Goal: Browse casually

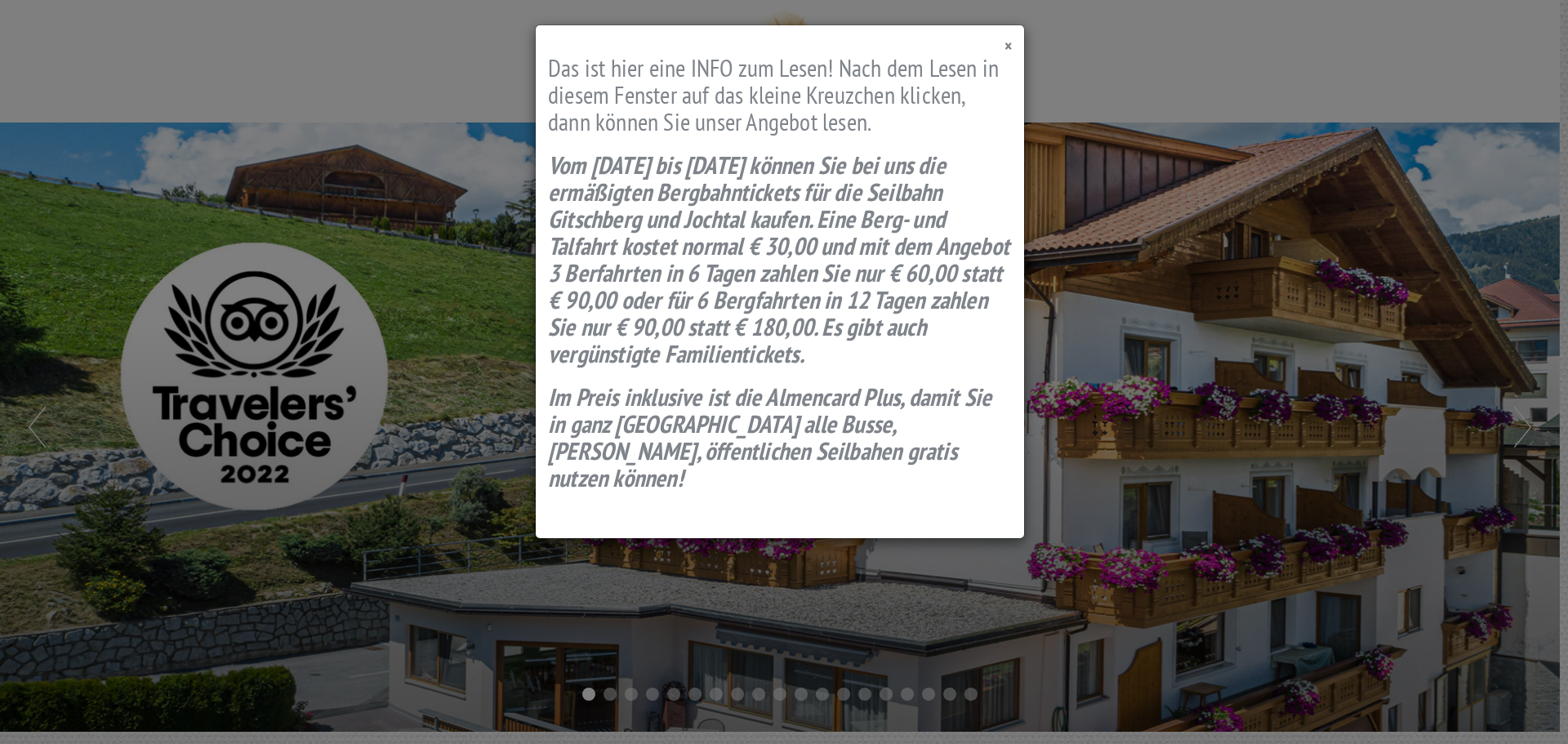
click at [1010, 46] on span "×" at bounding box center [1008, 46] width 8 height 22
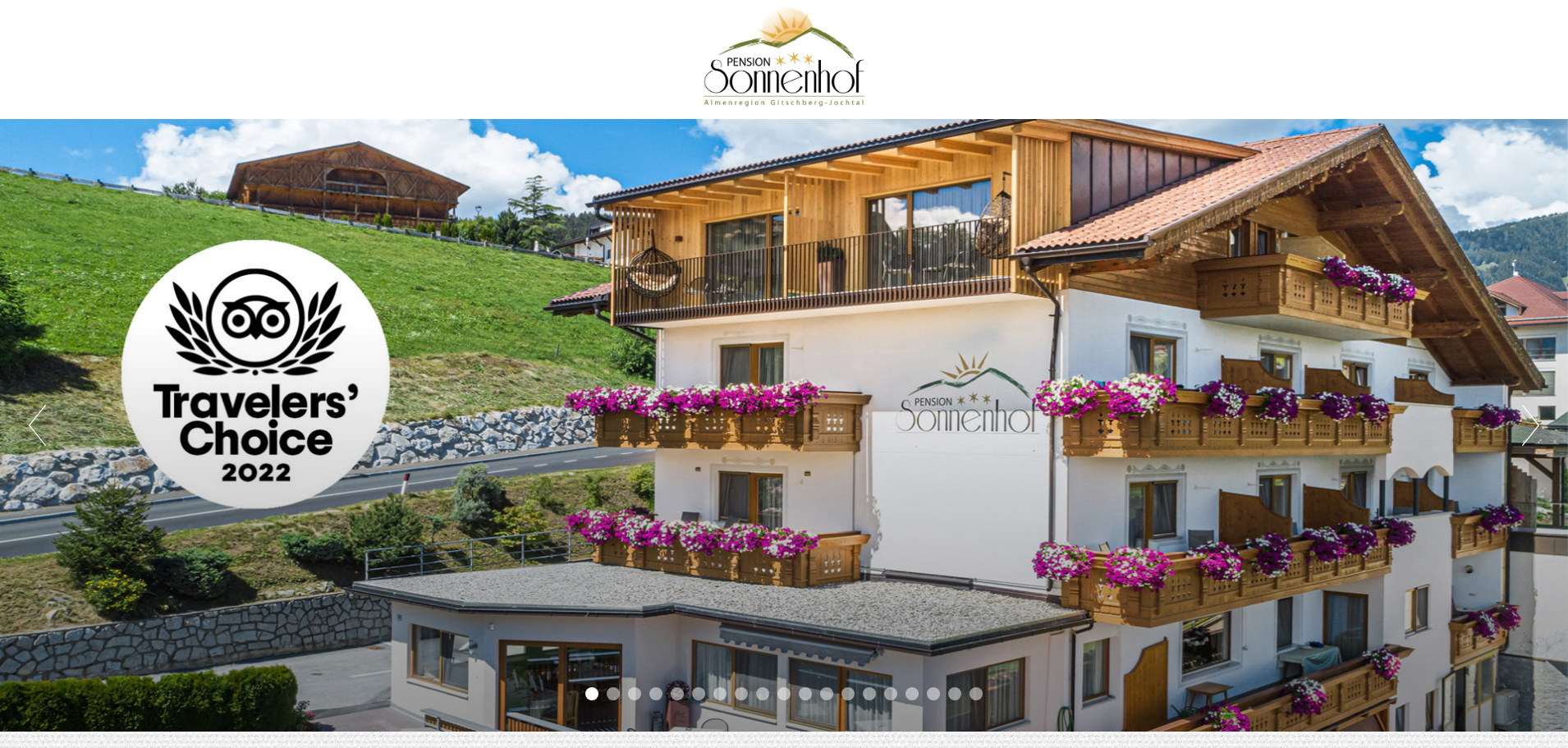
scroll to position [3, 0]
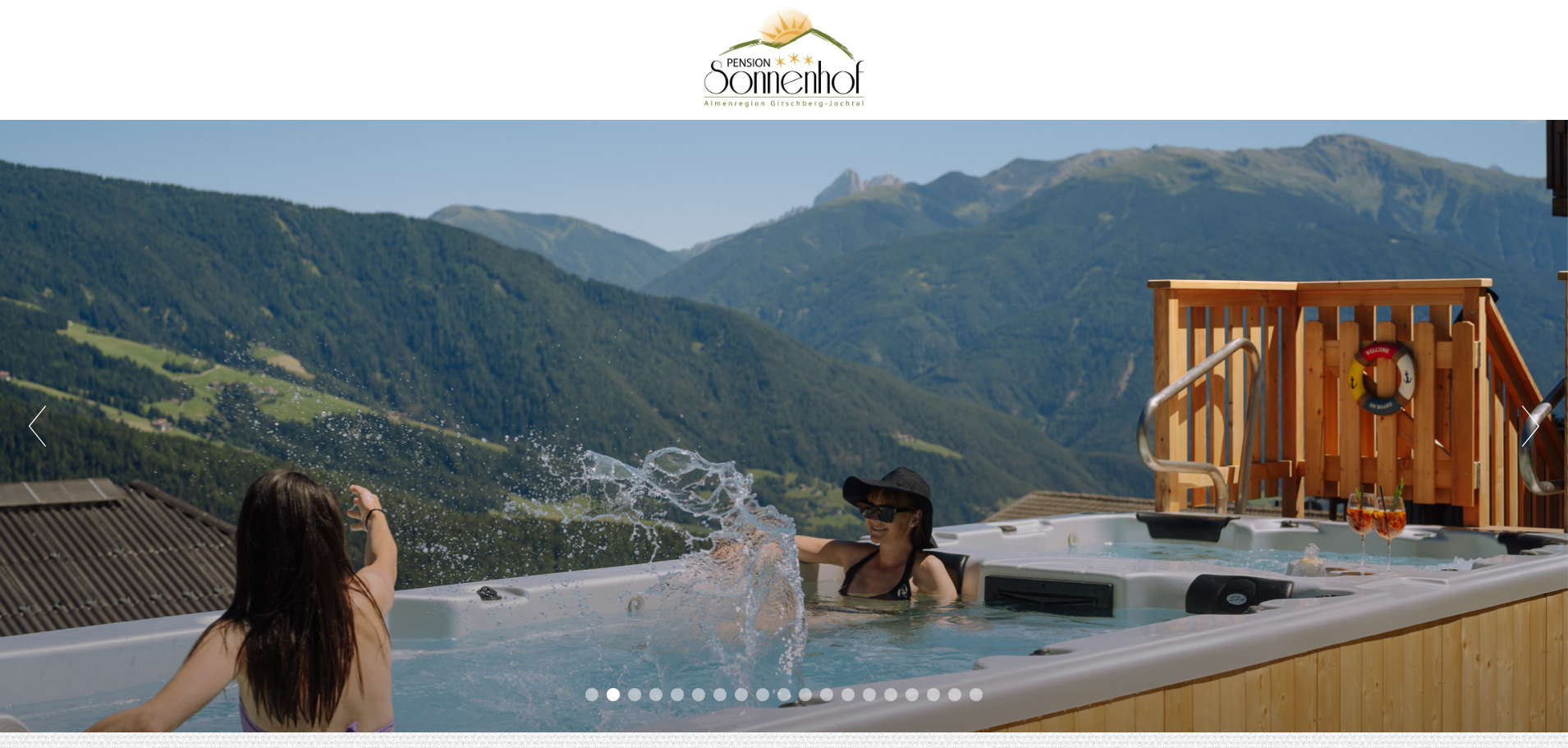
click at [1534, 433] on button "Next" at bounding box center [1531, 427] width 17 height 41
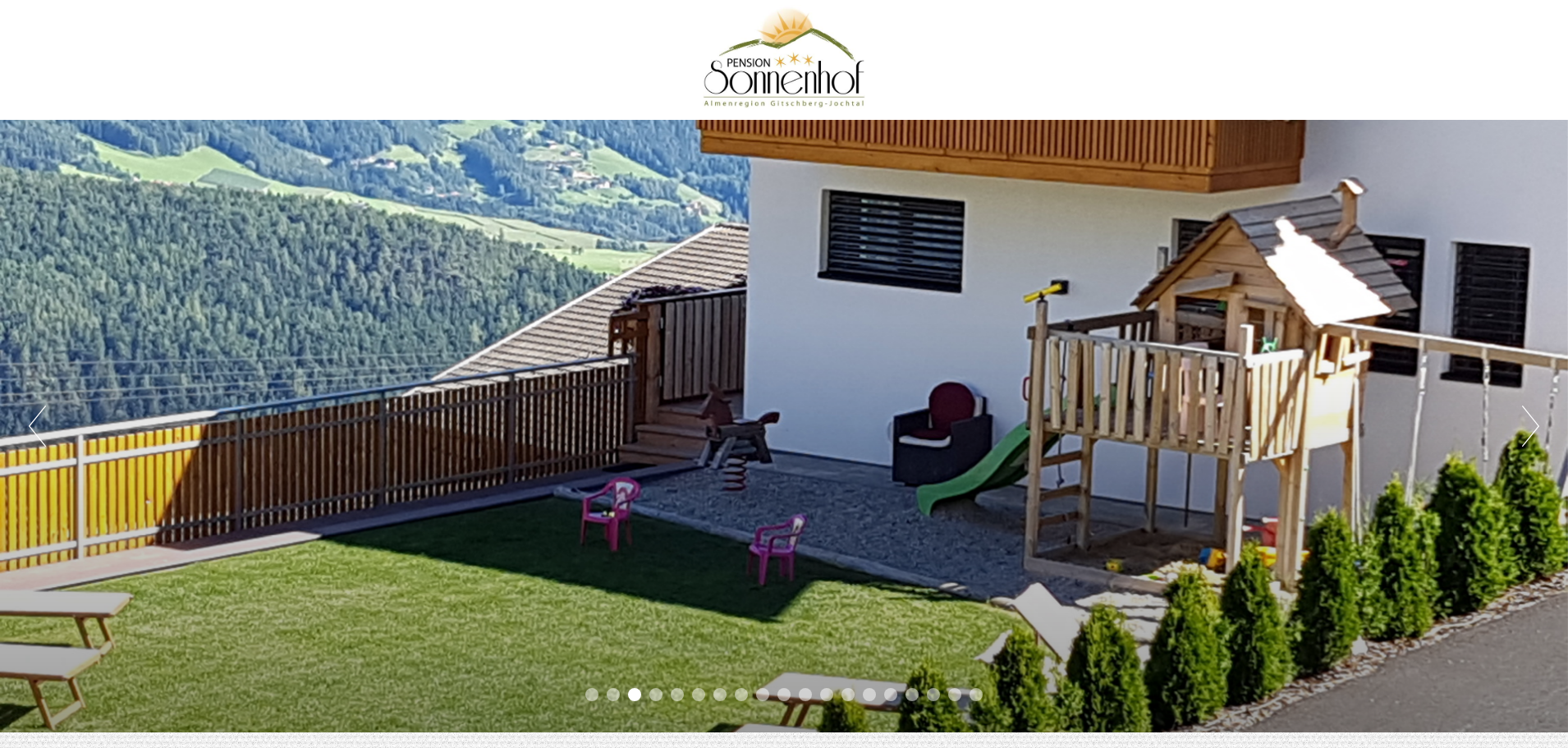
click at [1534, 433] on button "Next" at bounding box center [1531, 427] width 17 height 41
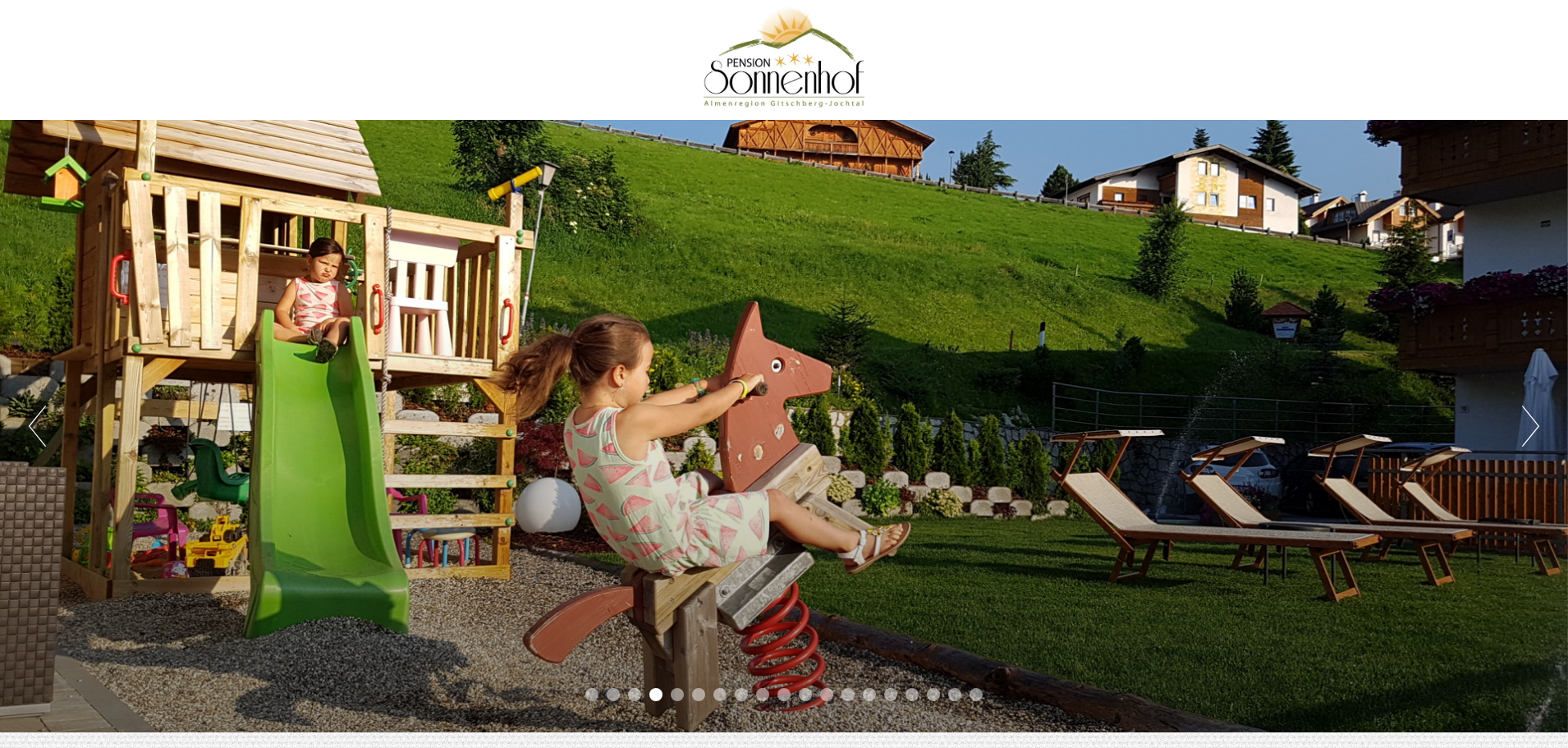
click at [1534, 433] on button "Next" at bounding box center [1531, 427] width 17 height 41
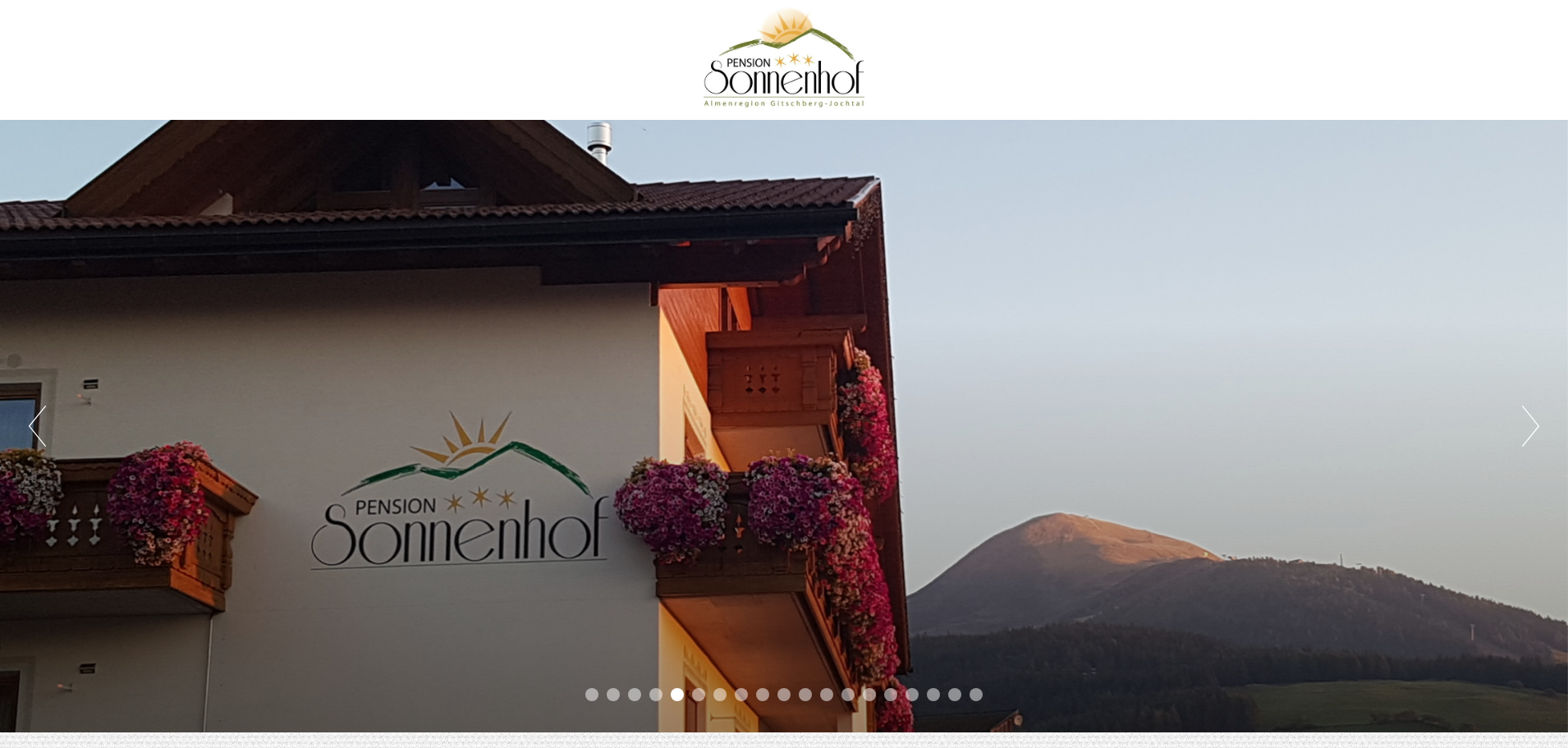
click at [1534, 433] on button "Next" at bounding box center [1531, 427] width 17 height 41
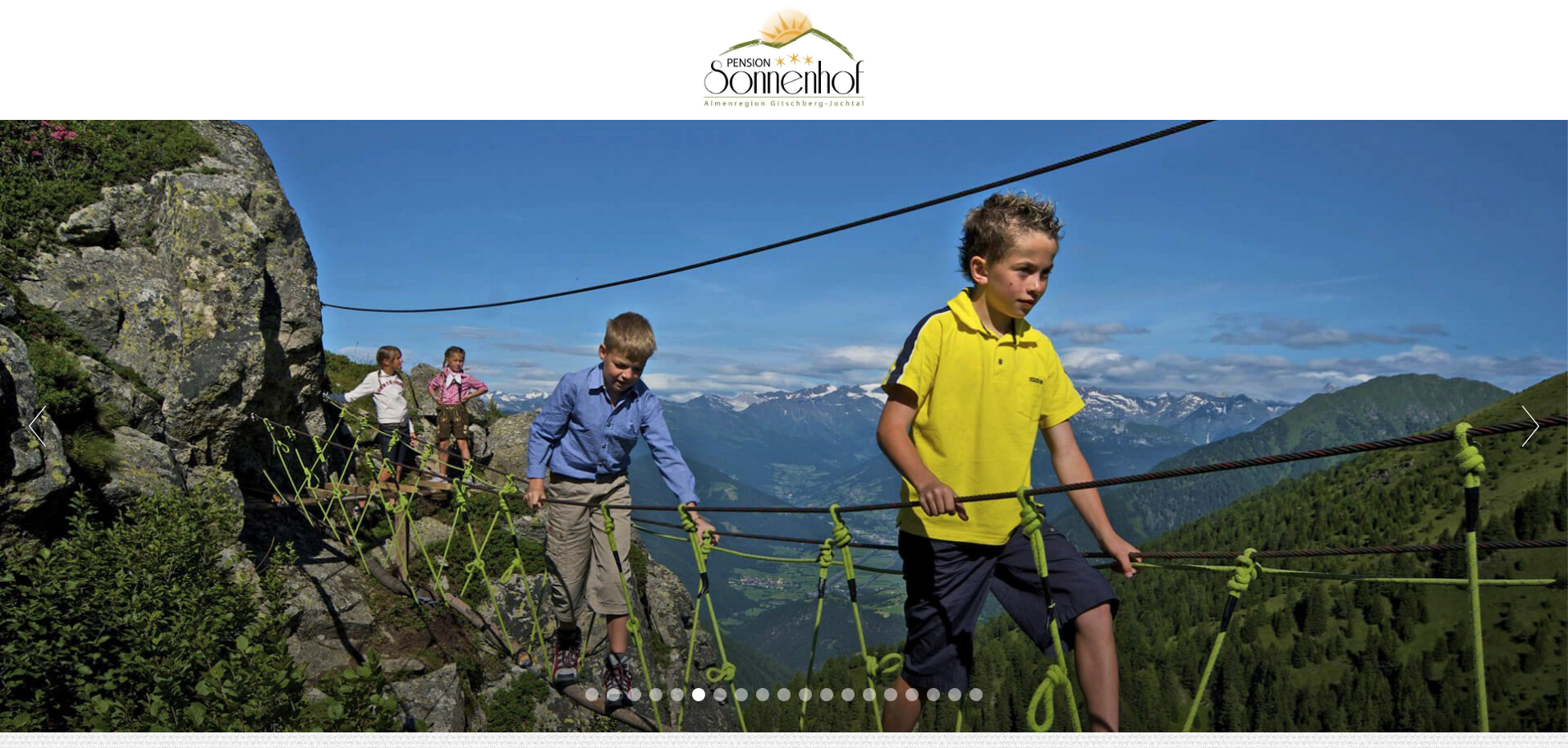
click at [1534, 433] on button "Next" at bounding box center [1531, 427] width 17 height 41
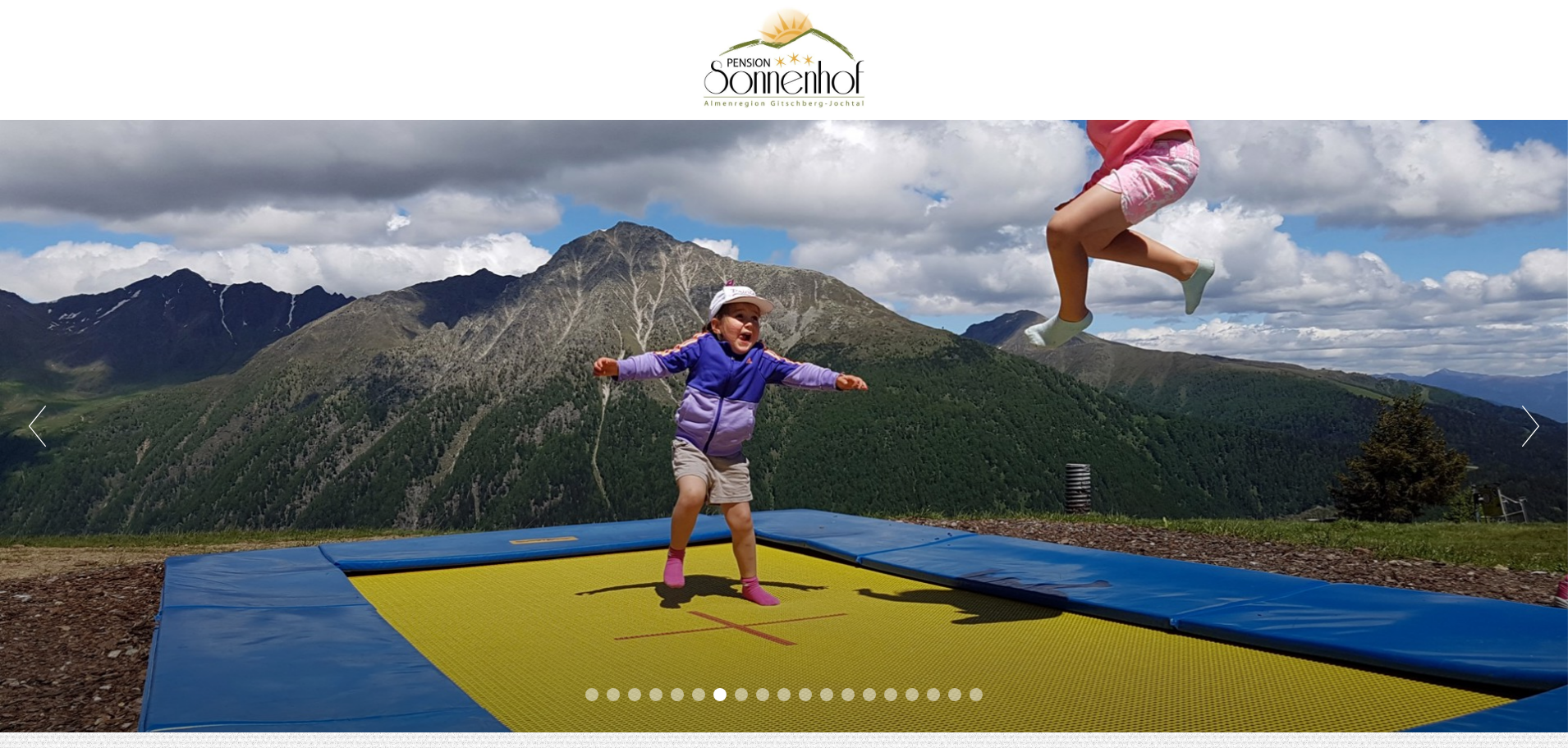
click at [1534, 433] on button "Next" at bounding box center [1531, 427] width 17 height 41
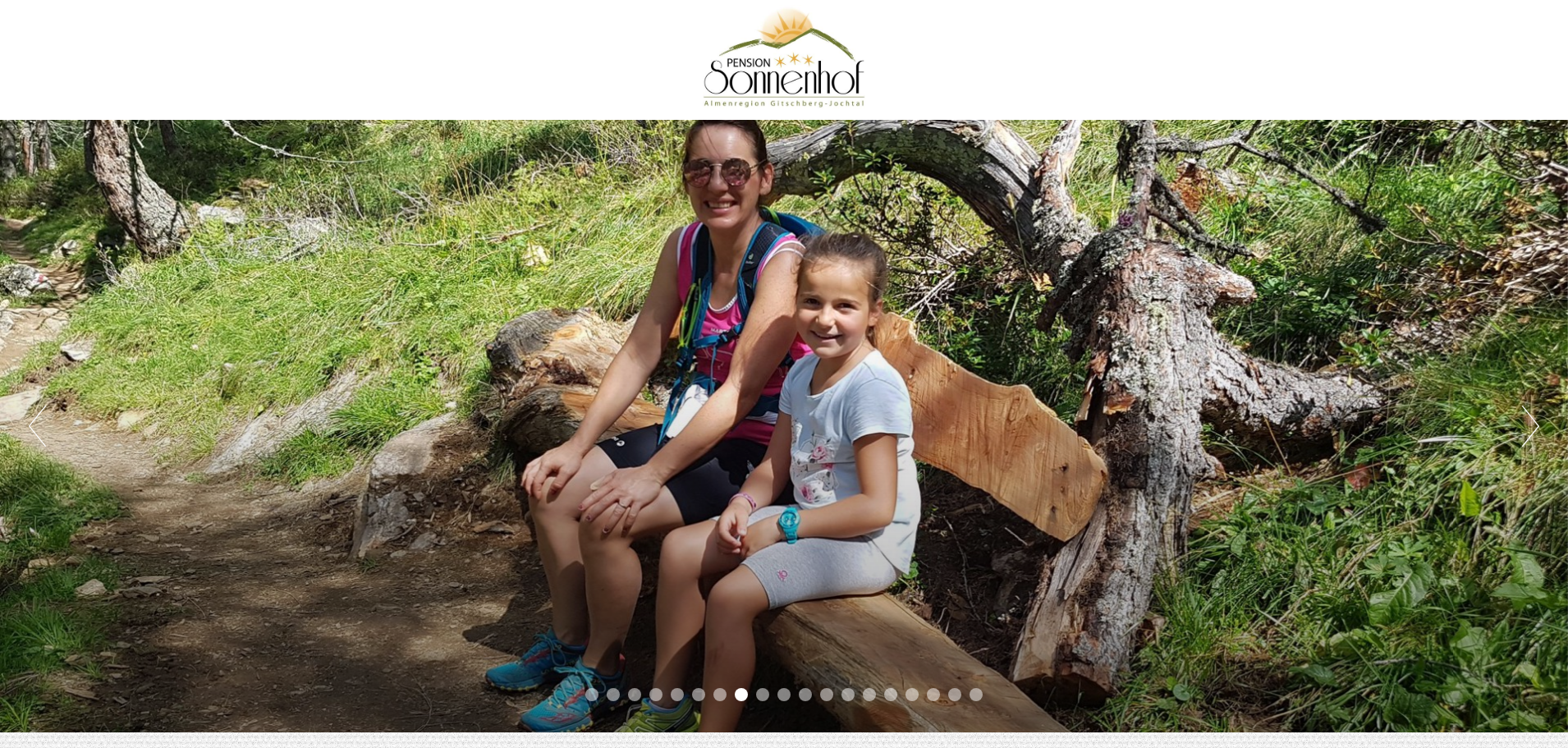
click at [1534, 433] on button "Next" at bounding box center [1531, 427] width 17 height 41
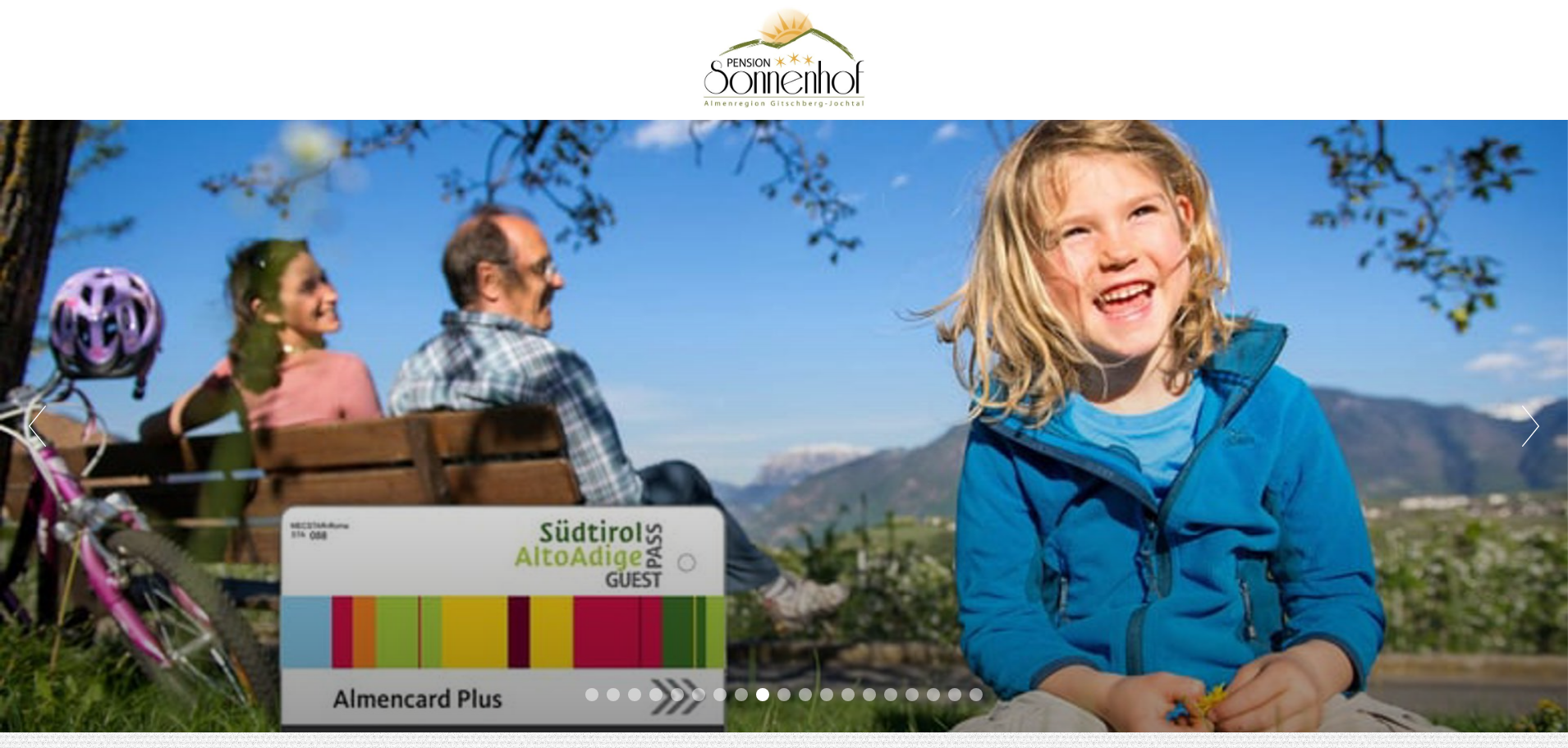
click at [1534, 433] on button "Next" at bounding box center [1531, 427] width 17 height 41
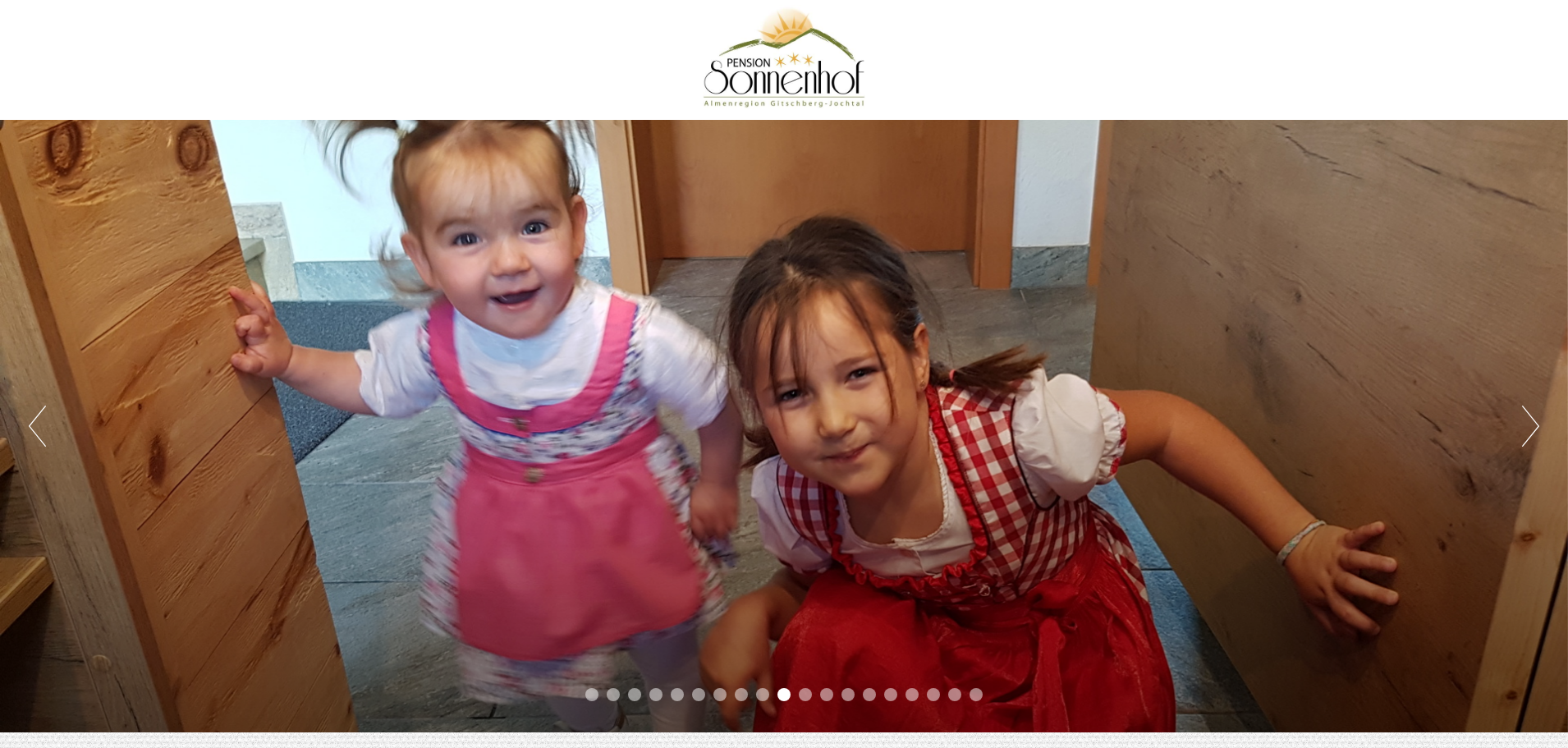
click at [1534, 433] on button "Next" at bounding box center [1531, 427] width 17 height 41
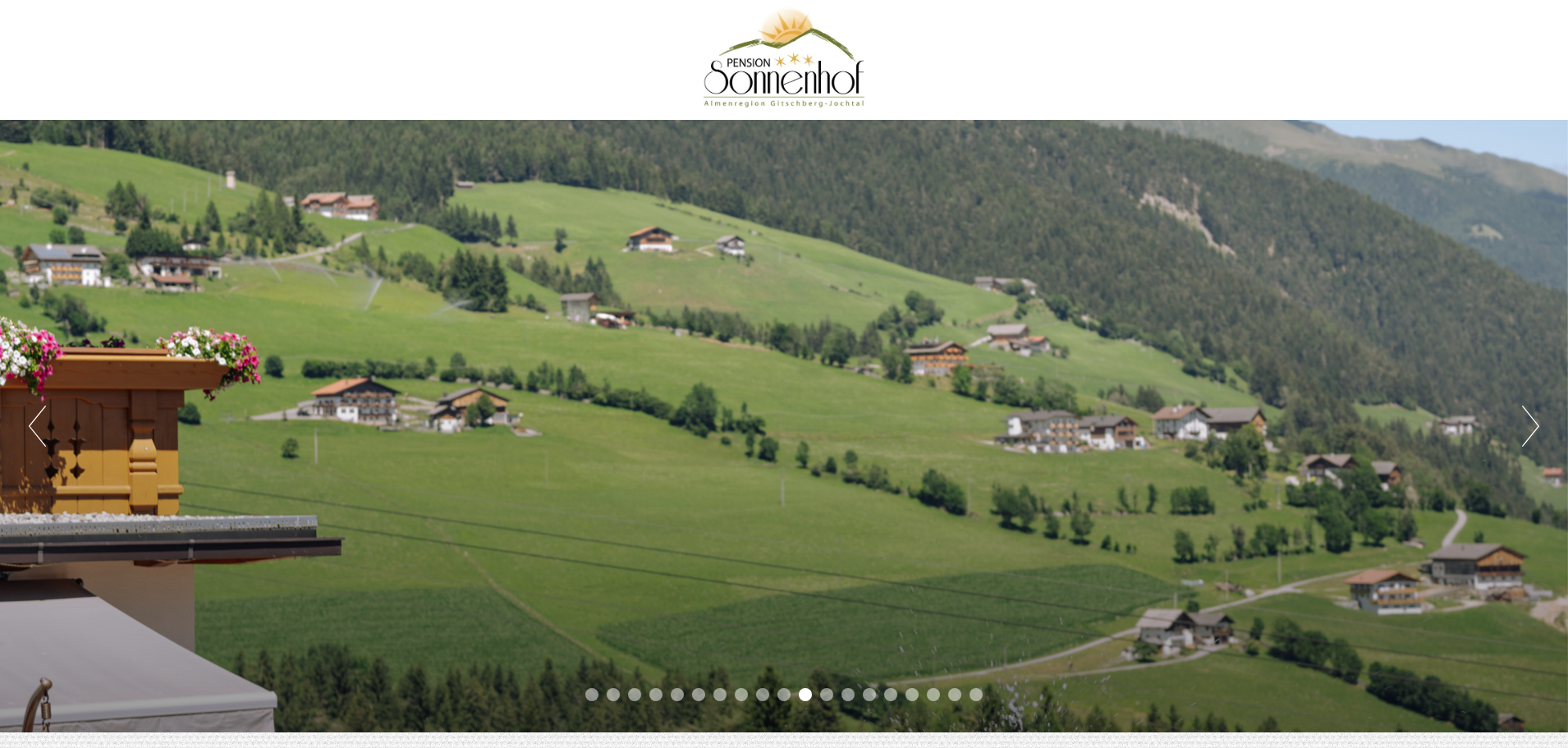
click at [1534, 433] on button "Next" at bounding box center [1531, 427] width 17 height 41
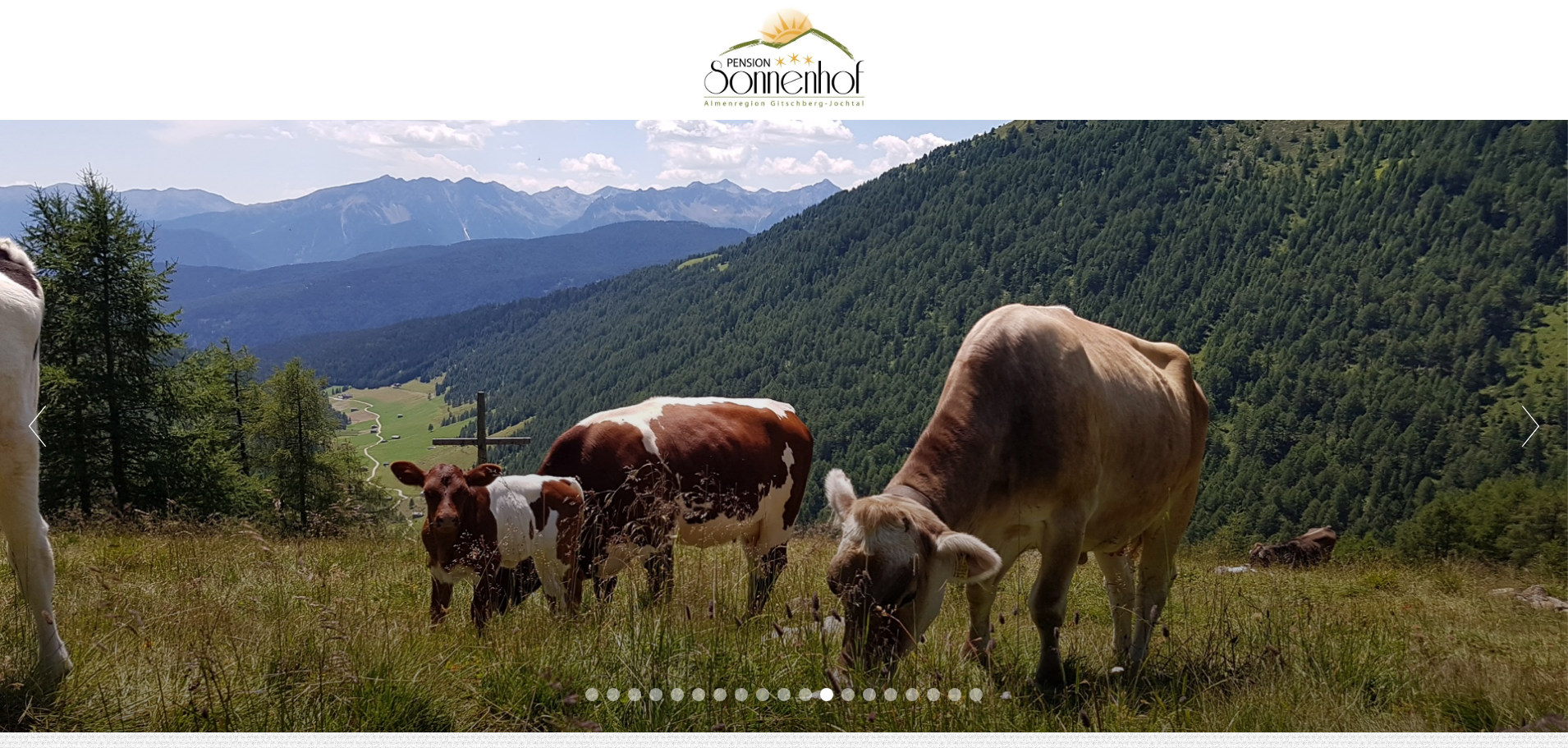
click at [1534, 433] on button "Next" at bounding box center [1531, 427] width 17 height 41
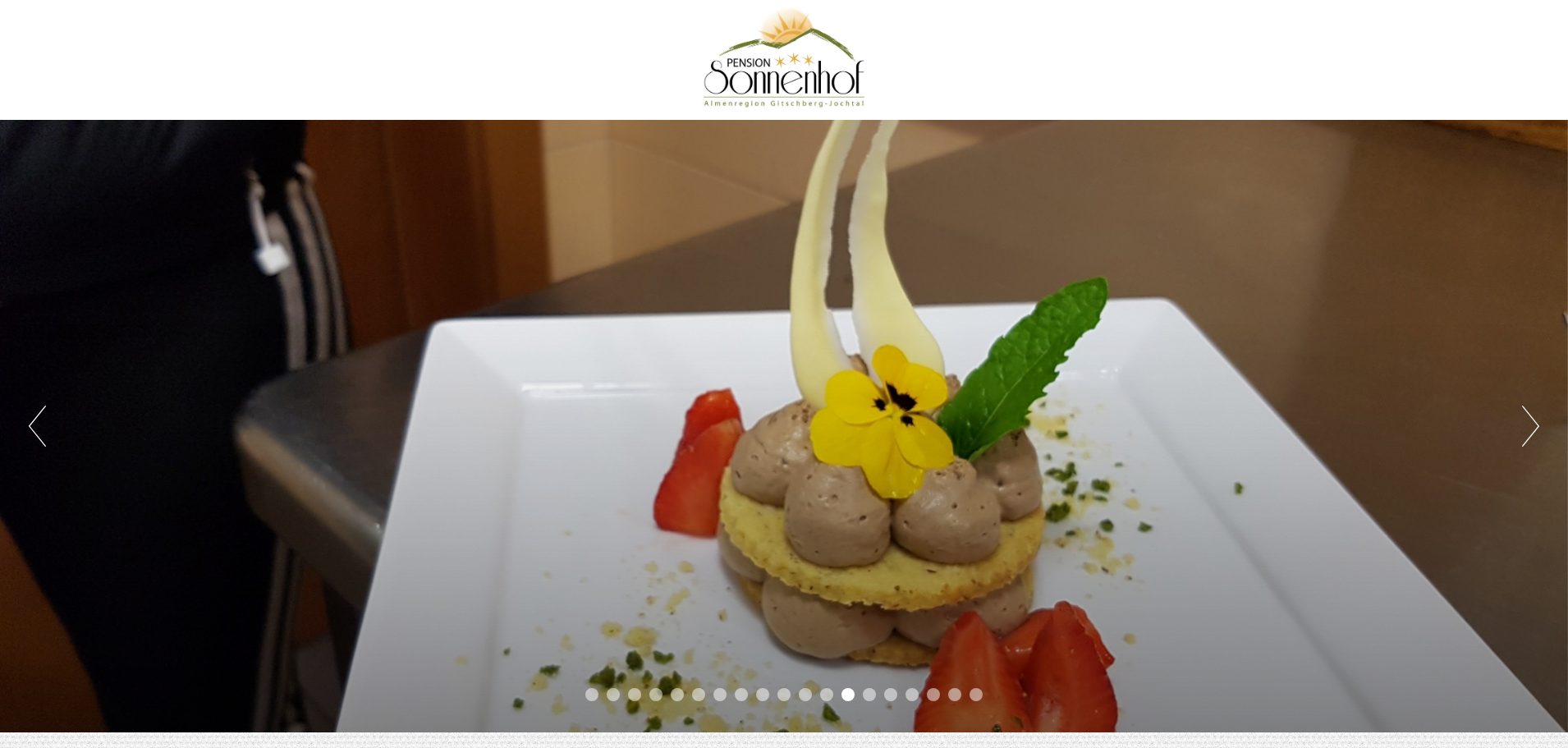
click at [1534, 433] on button "Next" at bounding box center [1531, 427] width 17 height 41
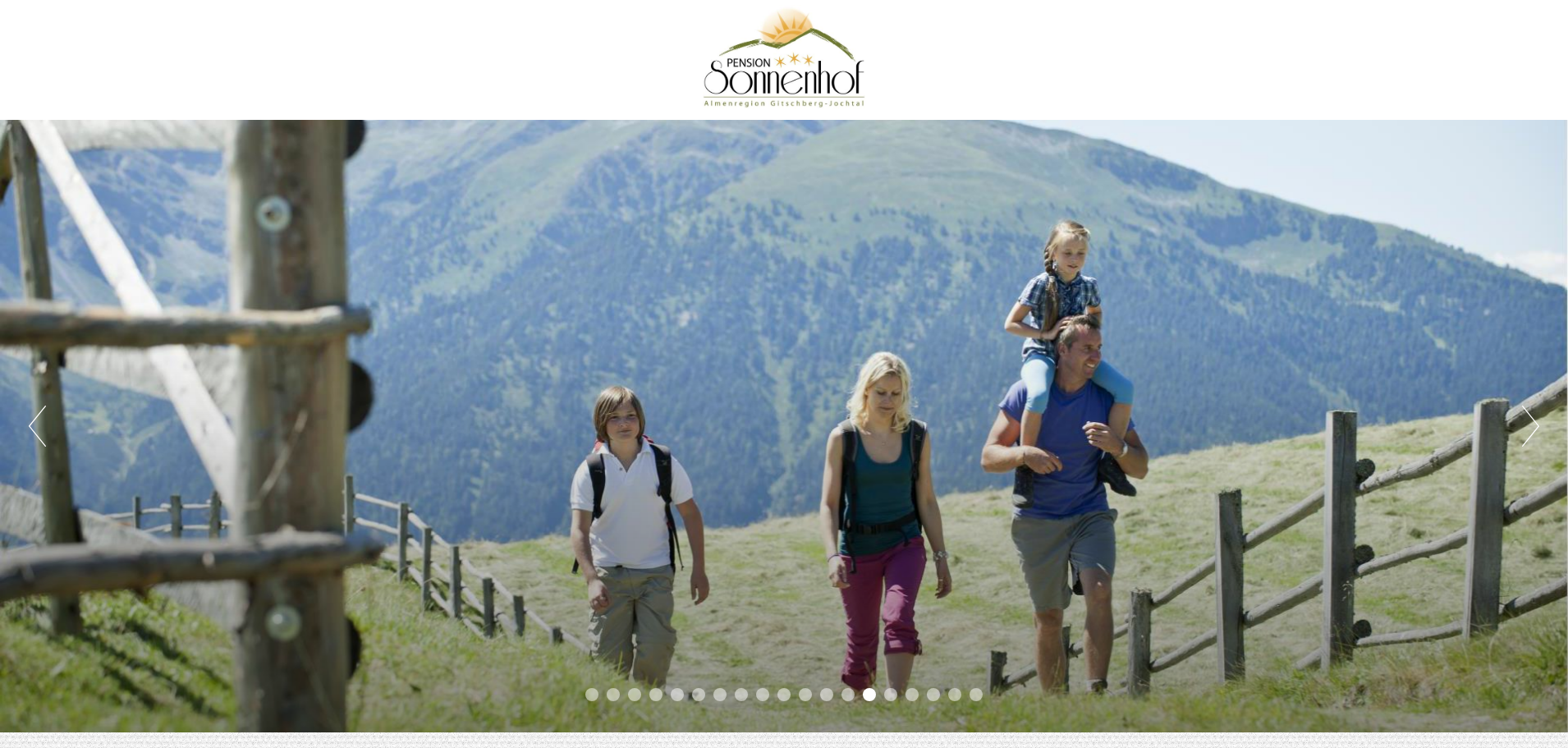
click at [1534, 433] on button "Next" at bounding box center [1531, 427] width 17 height 41
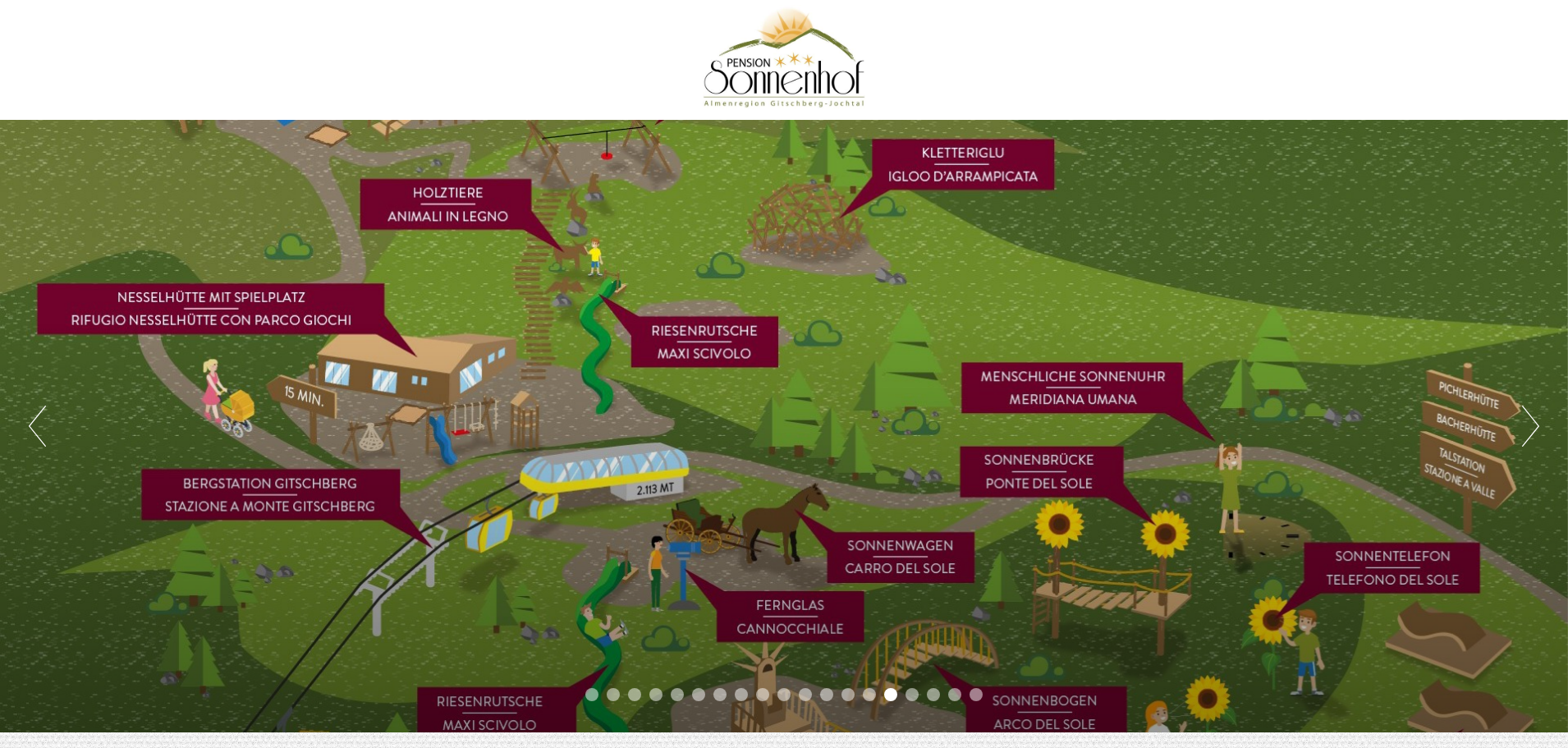
click at [1534, 433] on button "Next" at bounding box center [1531, 427] width 17 height 41
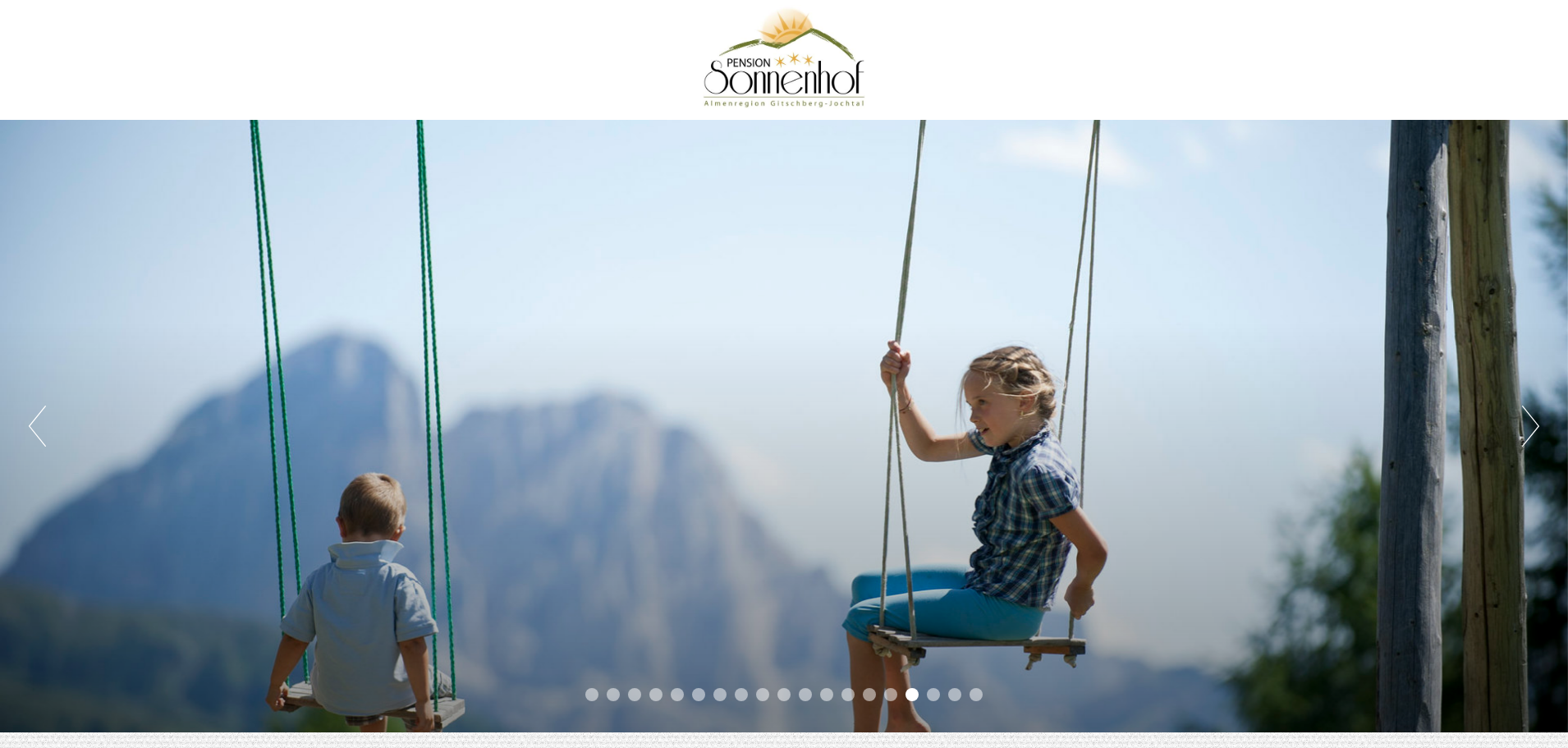
click at [1534, 433] on button "Next" at bounding box center [1531, 427] width 17 height 41
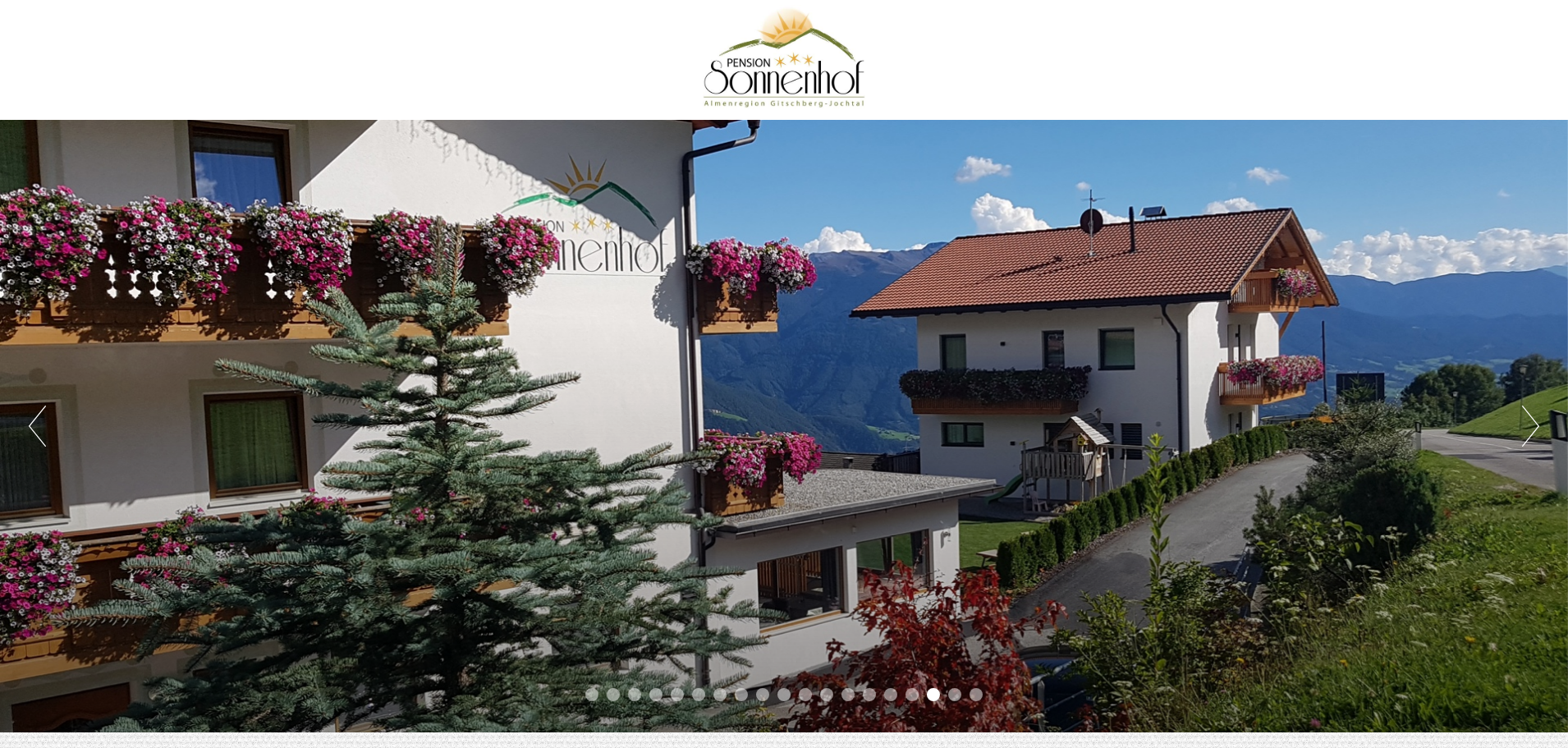
click at [1534, 433] on button "Next" at bounding box center [1531, 427] width 17 height 41
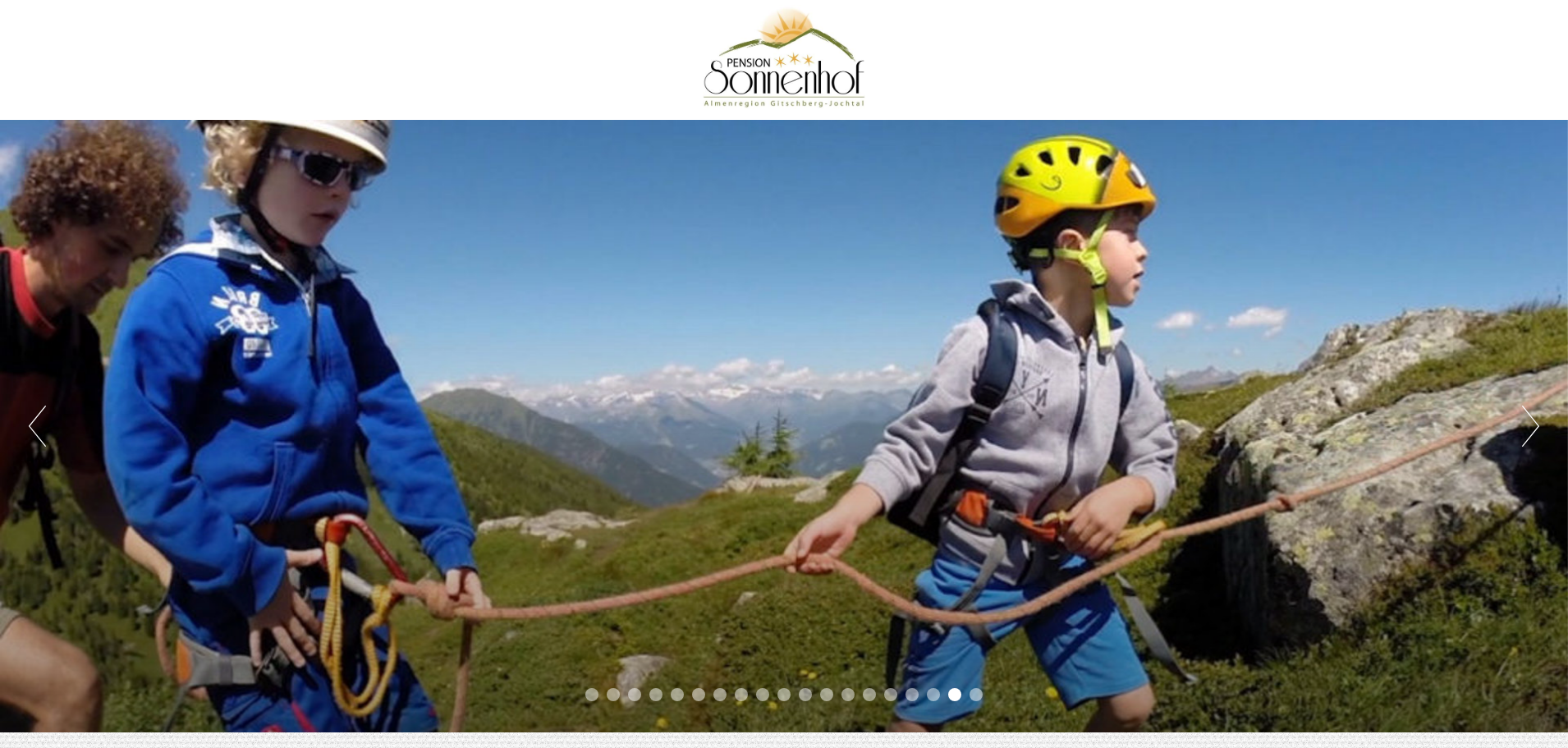
click at [1534, 433] on button "Next" at bounding box center [1531, 427] width 17 height 41
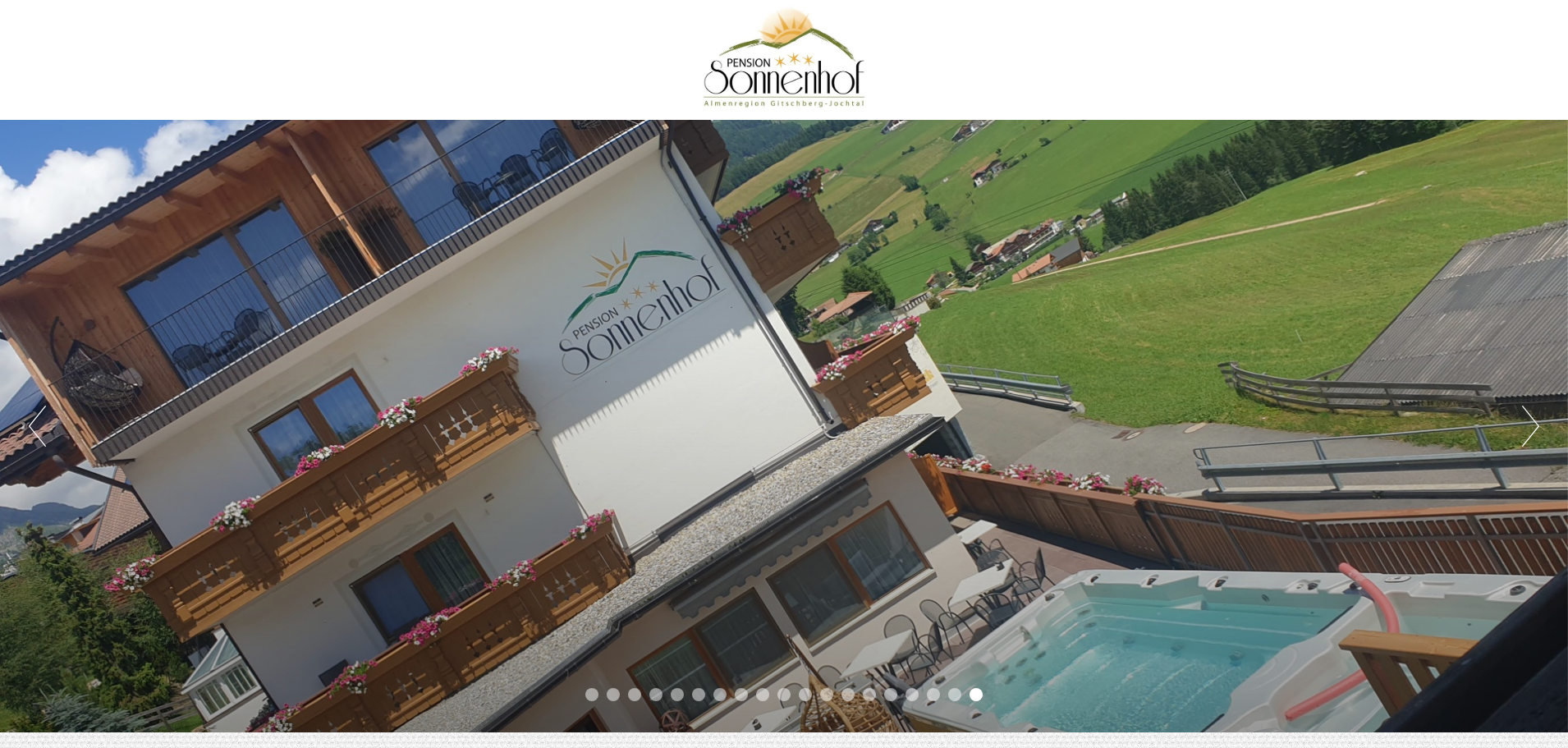
click at [1534, 433] on button "Next" at bounding box center [1531, 427] width 17 height 41
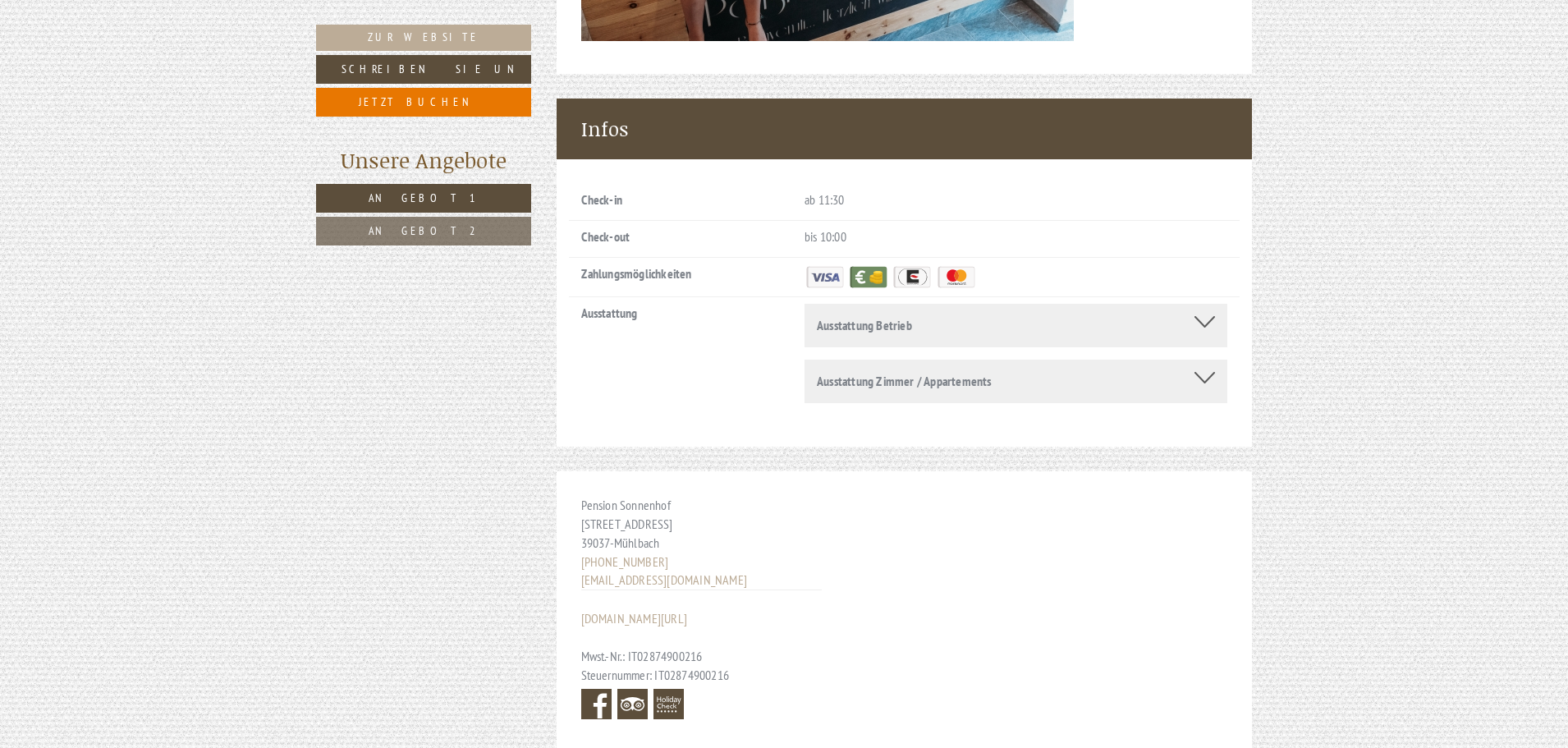
scroll to position [7143, 0]
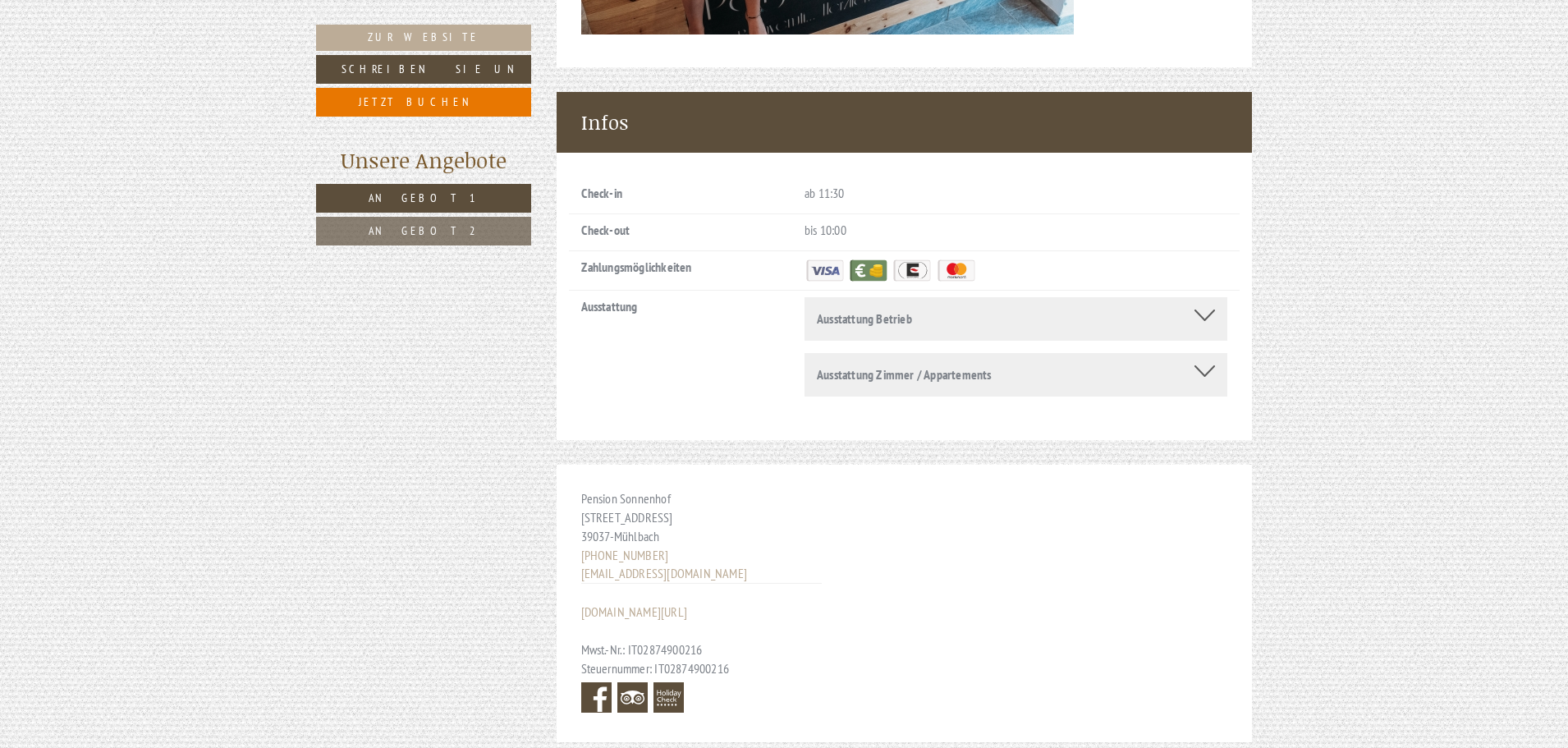
click at [1208, 309] on div at bounding box center [1205, 315] width 21 height 11
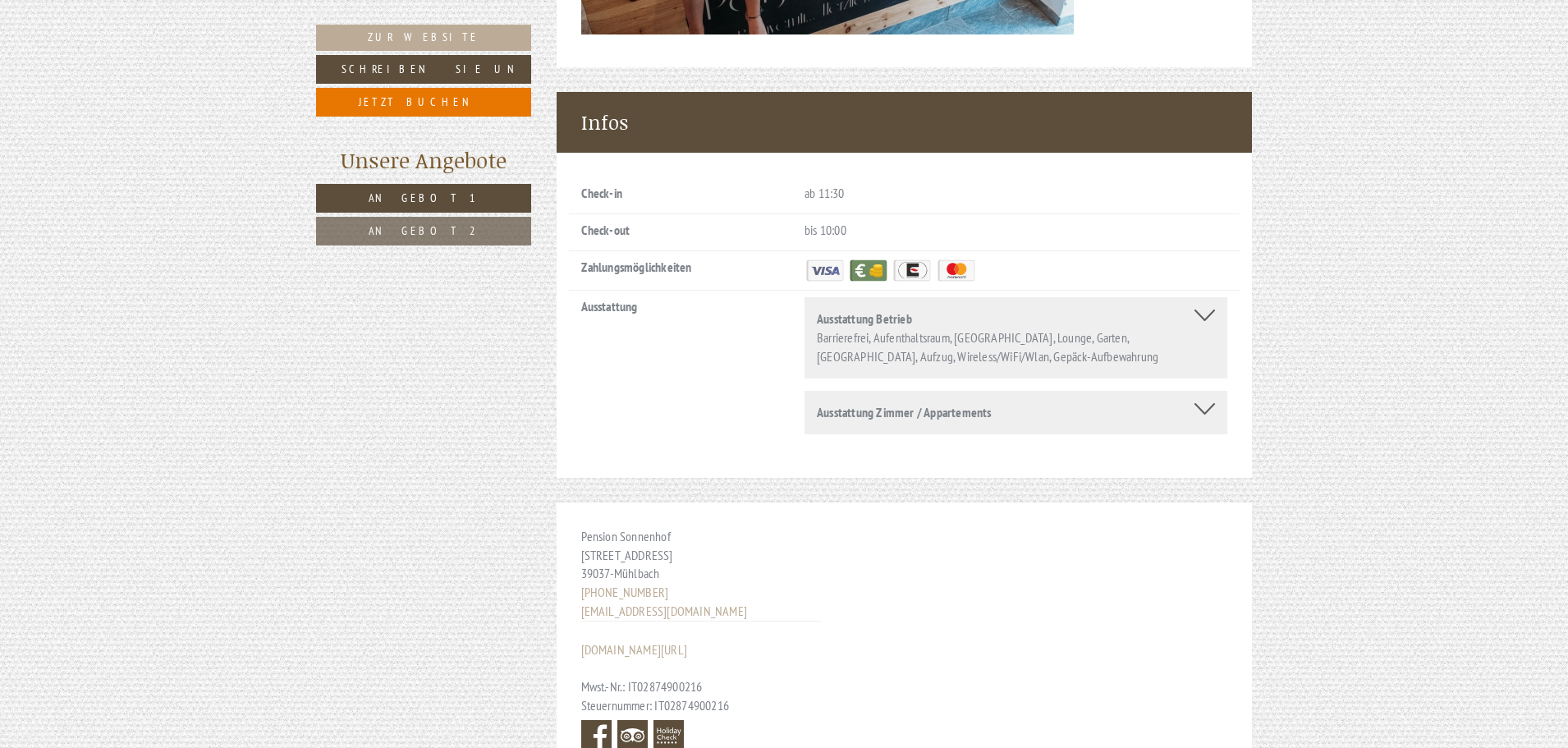
click at [1208, 309] on div at bounding box center [1205, 315] width 21 height 11
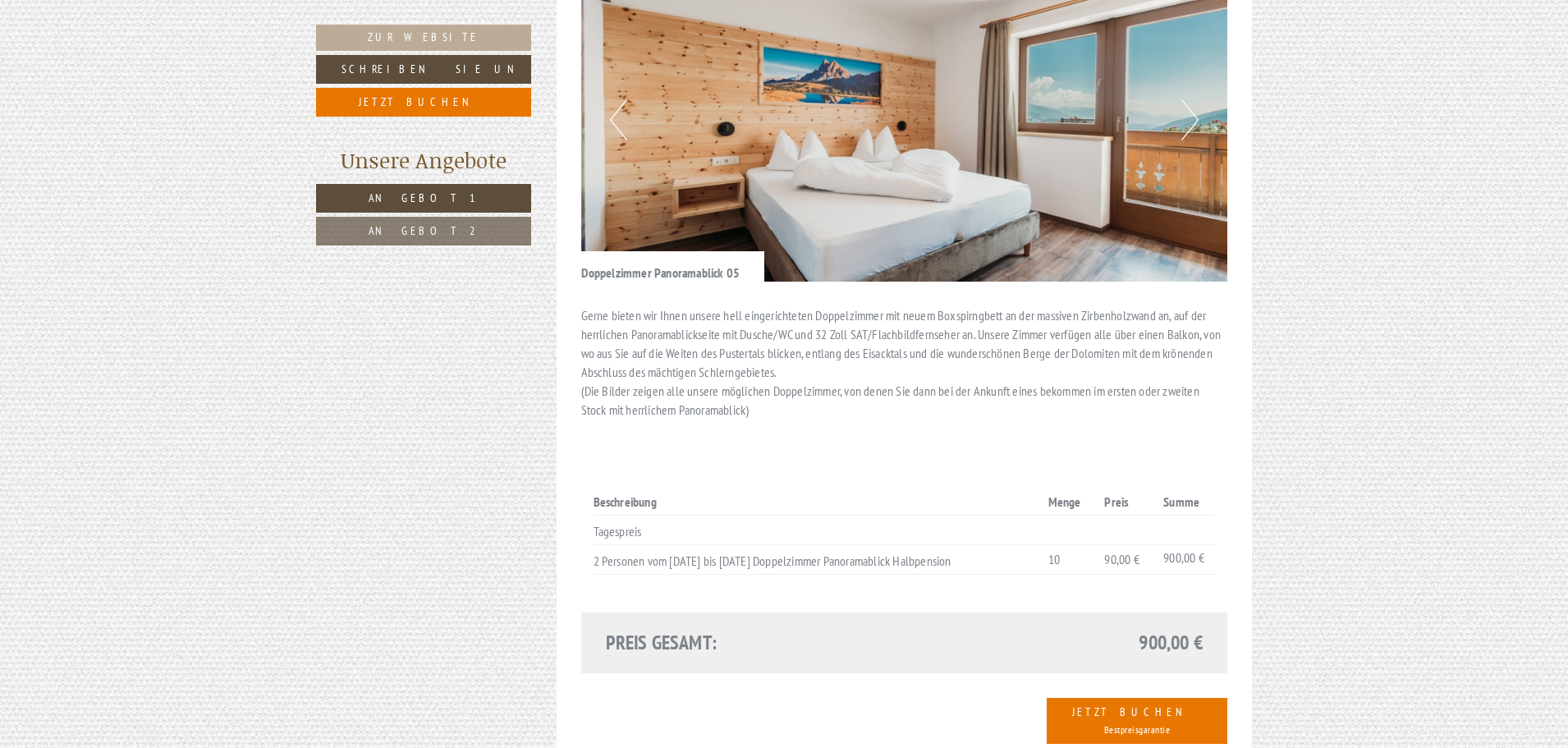
scroll to position [0, 0]
